Goal: Task Accomplishment & Management: Use online tool/utility

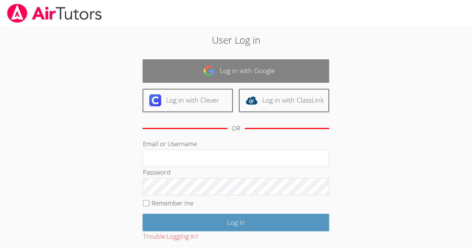
click at [261, 64] on link "Log in with Google" at bounding box center [236, 71] width 187 height 24
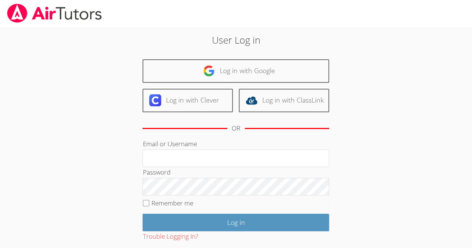
click at [260, 49] on div "User Log in Log in with Google Log in with Clever Log in with ClassLink OR Emai…" at bounding box center [236, 156] width 255 height 247
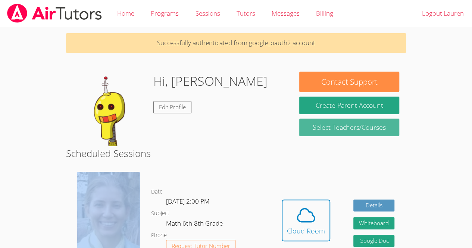
click at [311, 132] on link "Select Teachers/Courses" at bounding box center [350, 128] width 100 height 18
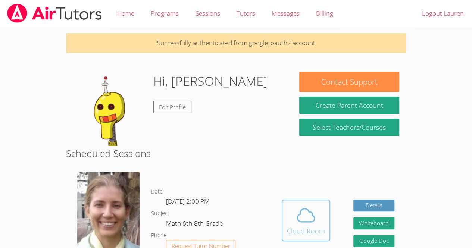
click at [310, 207] on icon at bounding box center [306, 215] width 21 height 21
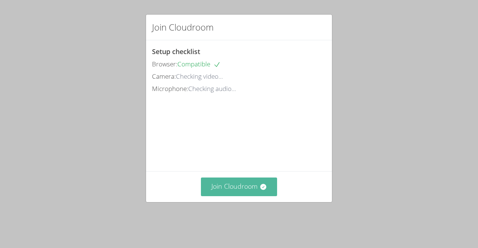
click at [241, 196] on button "Join Cloudroom" at bounding box center [239, 187] width 77 height 18
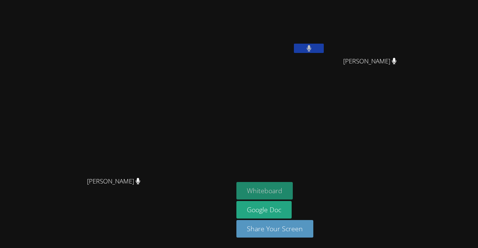
click at [293, 183] on button "Whiteboard" at bounding box center [264, 191] width 56 height 18
click at [61, 45] on video at bounding box center [117, 109] width 112 height 128
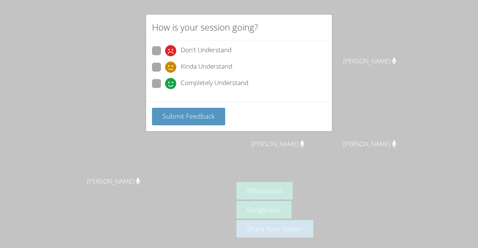
click at [229, 76] on div "Don't Understand Kinda Understand Completely Understand" at bounding box center [239, 69] width 174 height 46
click at [229, 81] on span "Completely Understand" at bounding box center [215, 83] width 68 height 11
click at [171, 81] on input "Completely Understand" at bounding box center [168, 82] width 6 height 6
radio input "true"
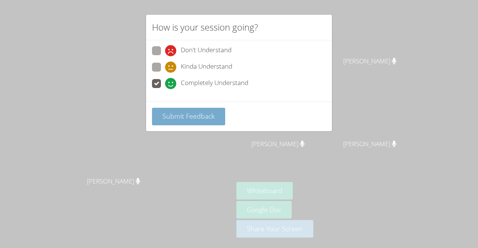
click at [194, 116] on span "Submit Feedback" at bounding box center [188, 116] width 52 height 9
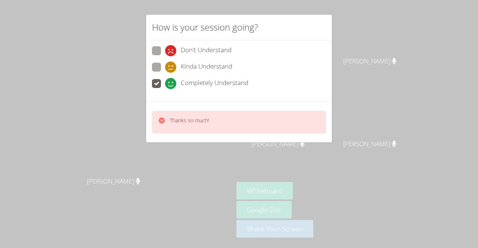
click at [367, 9] on div "How is your session going? Don't Understand Kinda Understand Completely Underst…" at bounding box center [239, 124] width 478 height 248
